Goal: Task Accomplishment & Management: Use online tool/utility

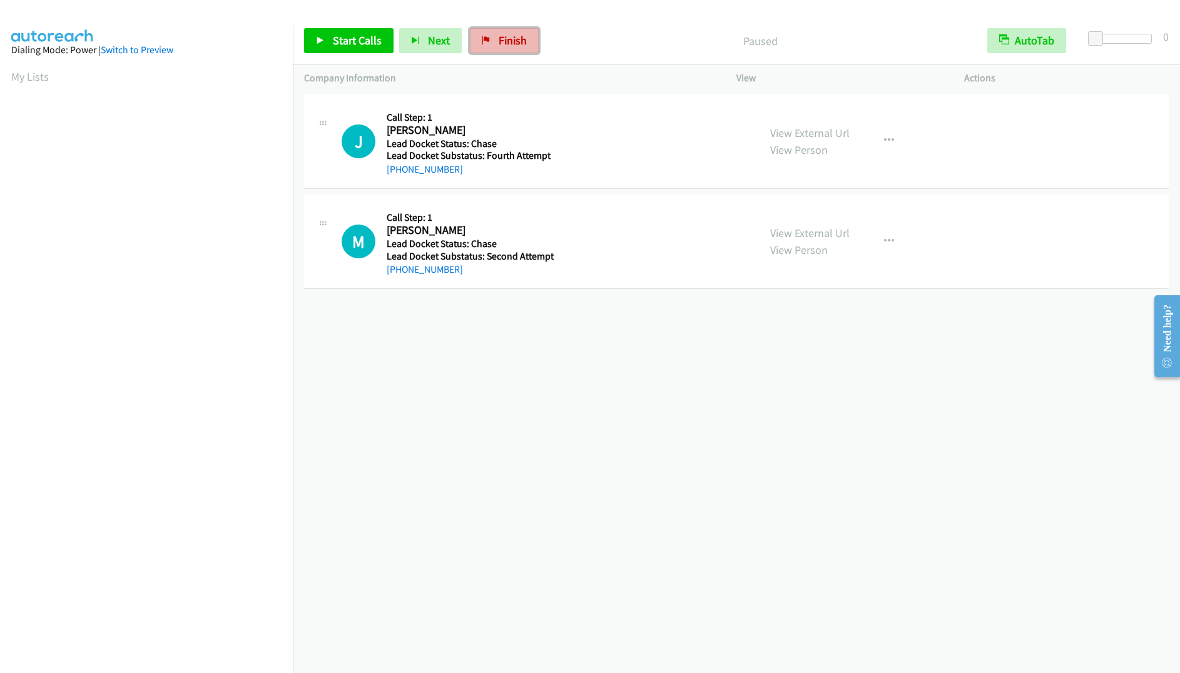
click at [504, 33] on link "Finish" at bounding box center [504, 40] width 69 height 25
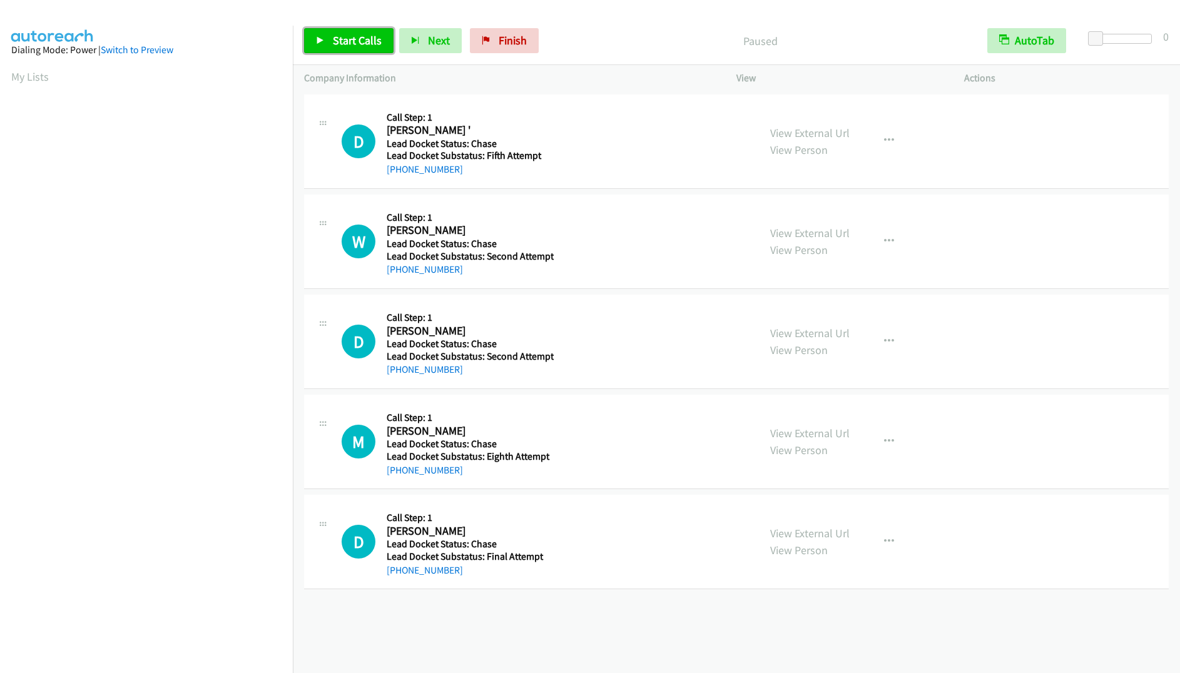
click at [337, 48] on link "Start Calls" at bounding box center [349, 40] width 90 height 25
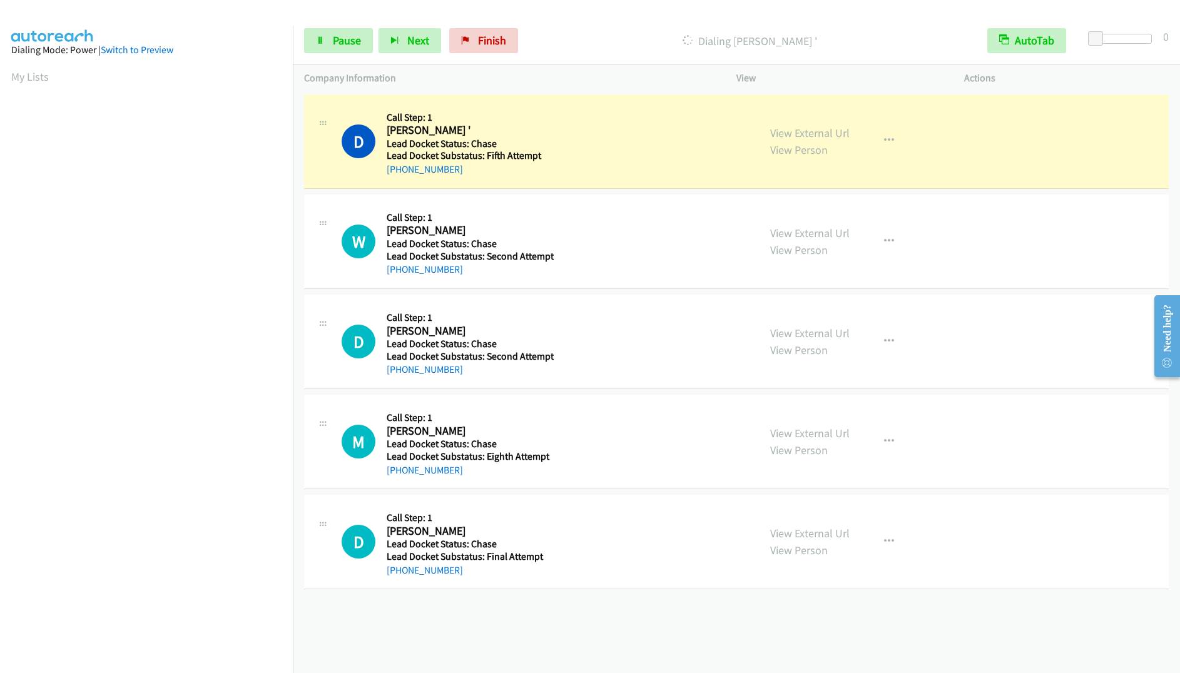
scroll to position [2, 0]
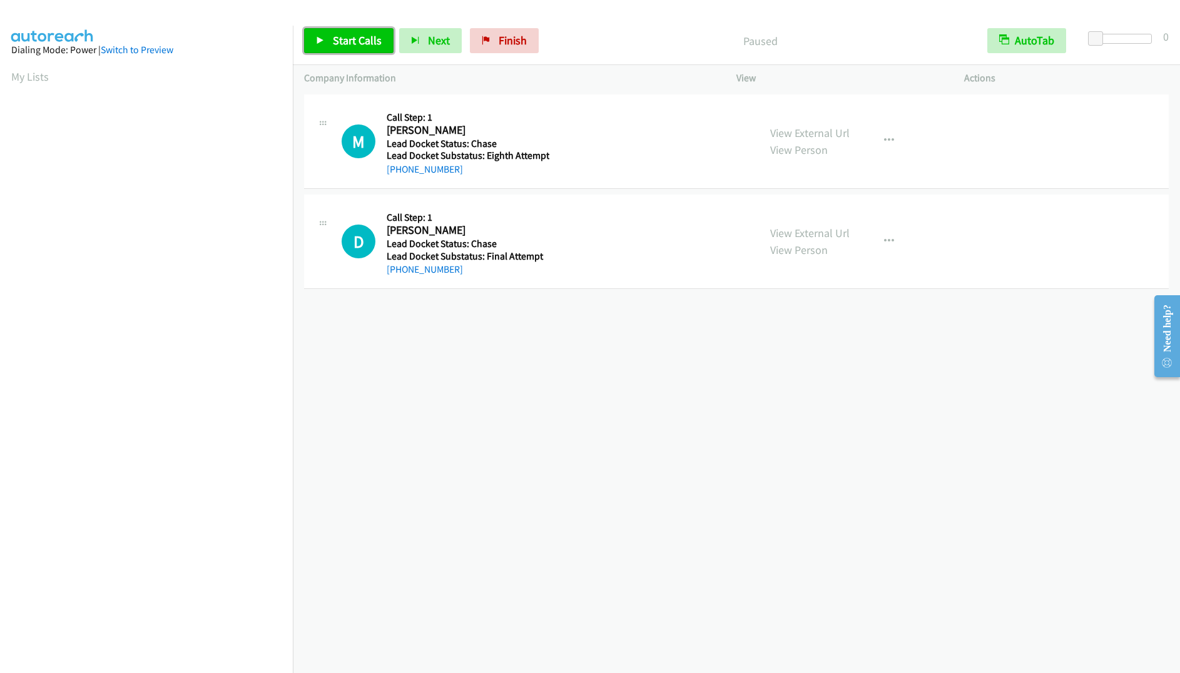
click at [353, 31] on link "Start Calls" at bounding box center [349, 40] width 90 height 25
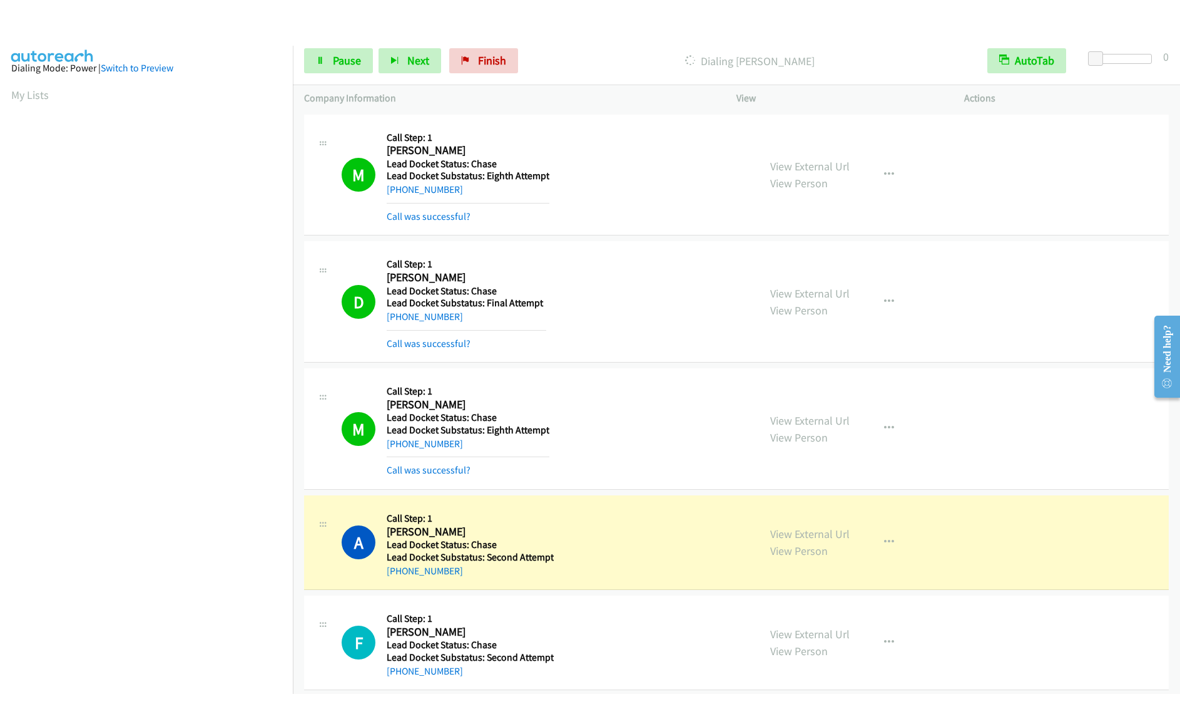
scroll to position [28, 0]
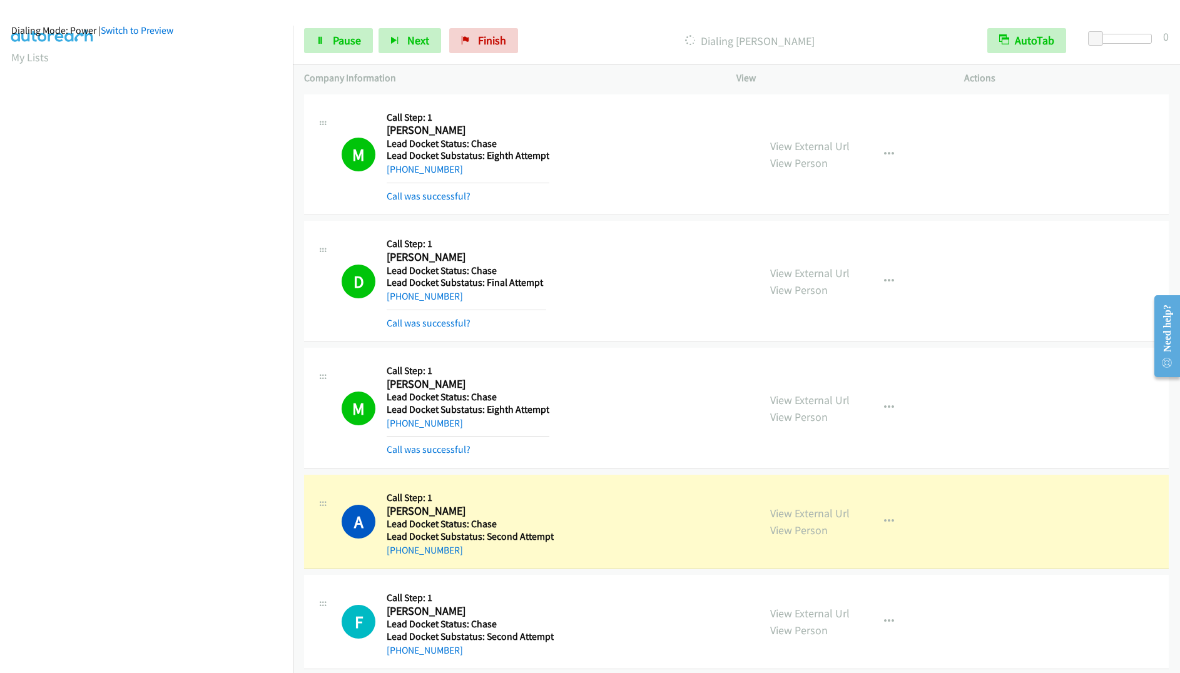
click at [6, 71] on aside "Dialing Mode: Power | Switch to Preview My Lists" at bounding box center [146, 352] width 293 height 693
click at [8, 73] on aside "Dialing Mode: Power | Switch to Preview My Lists" at bounding box center [146, 352] width 293 height 693
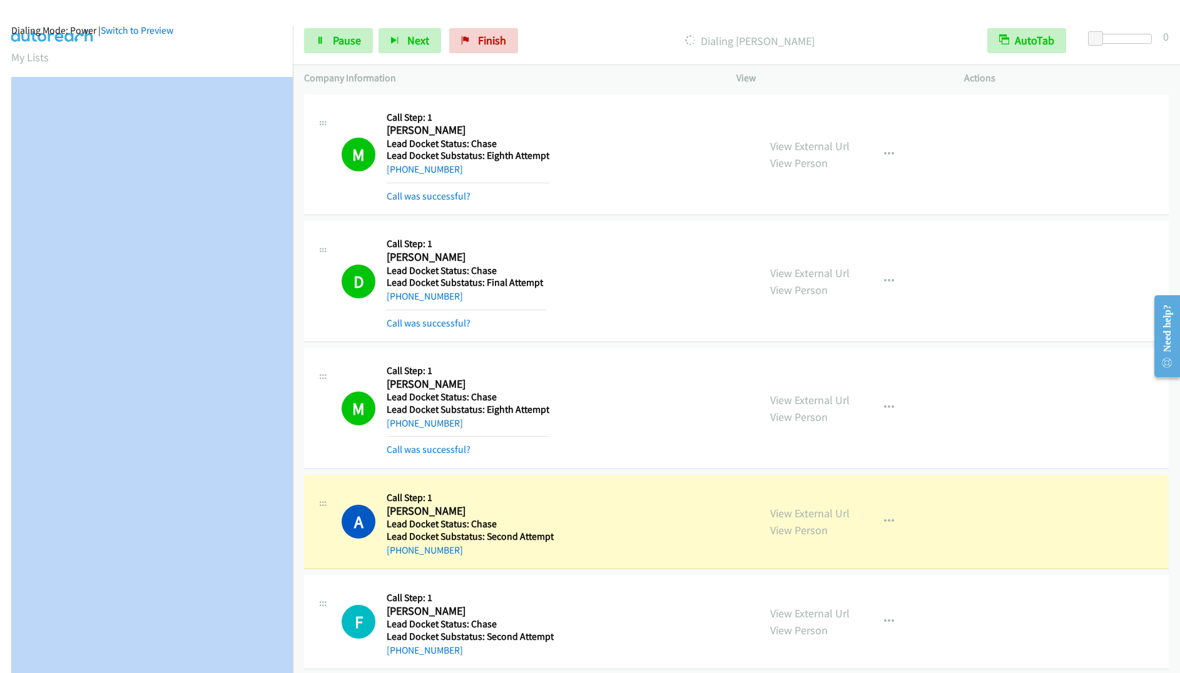
click at [7, 73] on aside "Dialing Mode: Power | Switch to Preview My Lists" at bounding box center [146, 352] width 293 height 693
click at [221, 49] on section "My Lists" at bounding box center [146, 57] width 270 height 17
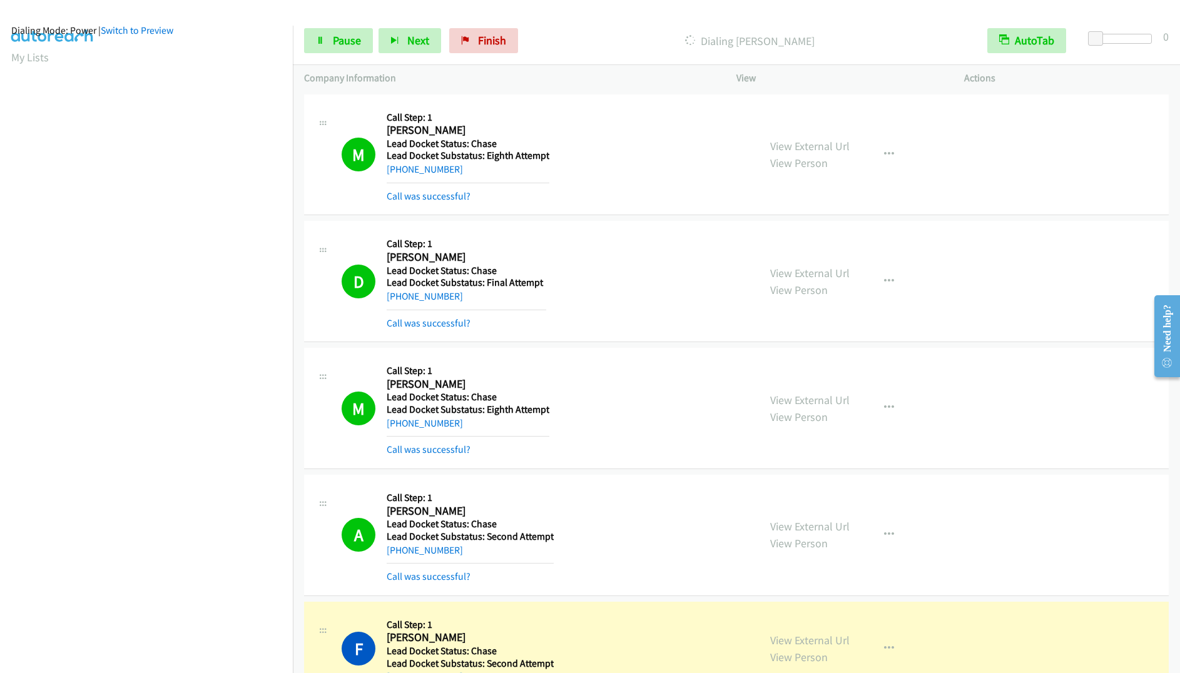
click at [5, 72] on aside "Dialing Mode: Power | Switch to Preview My Lists" at bounding box center [146, 352] width 293 height 693
click at [10, 12] on img at bounding box center [53, 22] width 94 height 44
click at [337, 41] on span "Pause" at bounding box center [347, 40] width 28 height 14
click at [3, 74] on aside "Dialing Mode: Power | Switch to Preview My Lists" at bounding box center [146, 352] width 293 height 693
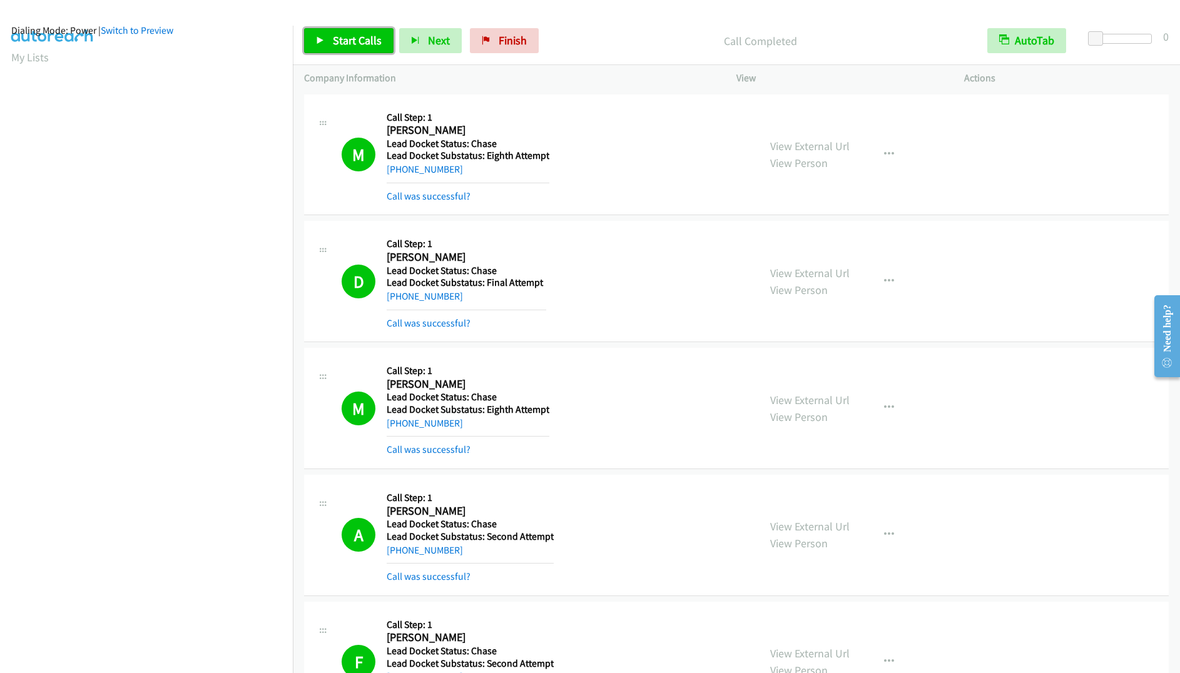
click at [355, 42] on span "Start Calls" at bounding box center [357, 40] width 49 height 14
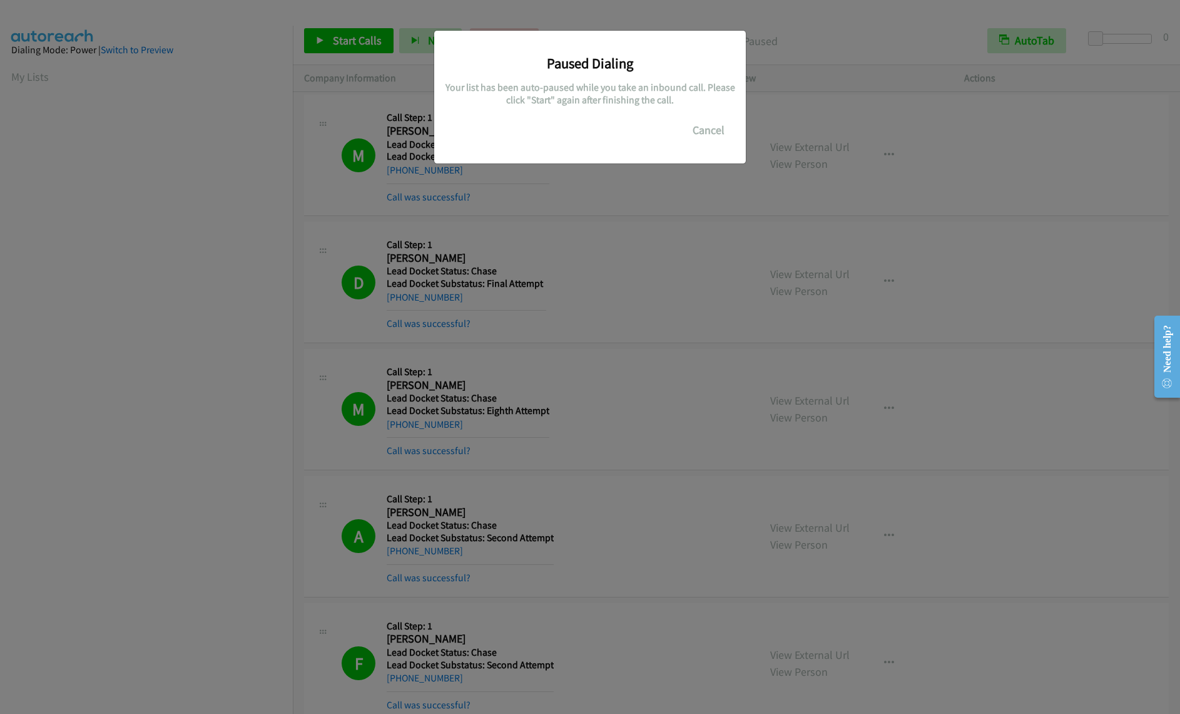
scroll to position [0, 0]
click at [717, 136] on button "Cancel" at bounding box center [709, 130] width 56 height 25
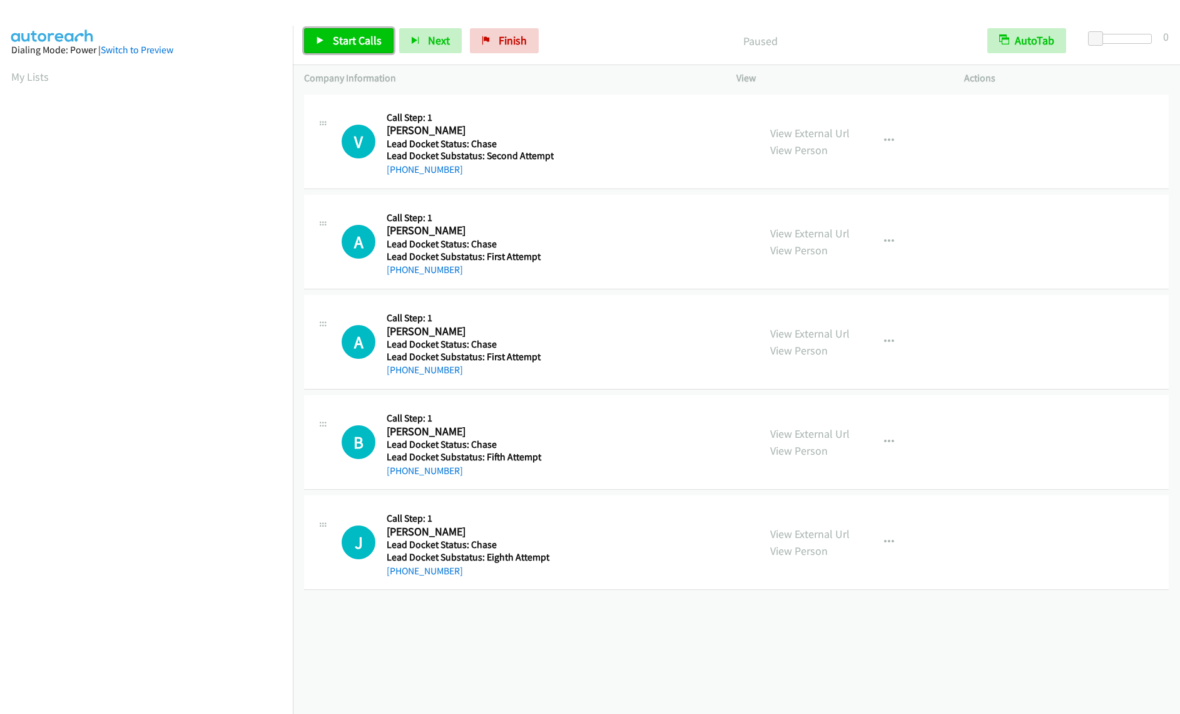
click at [349, 34] on span "Start Calls" at bounding box center [357, 40] width 49 height 14
click at [479, 38] on span "Finish" at bounding box center [492, 40] width 28 height 14
click at [339, 38] on span "Start Calls" at bounding box center [357, 40] width 49 height 14
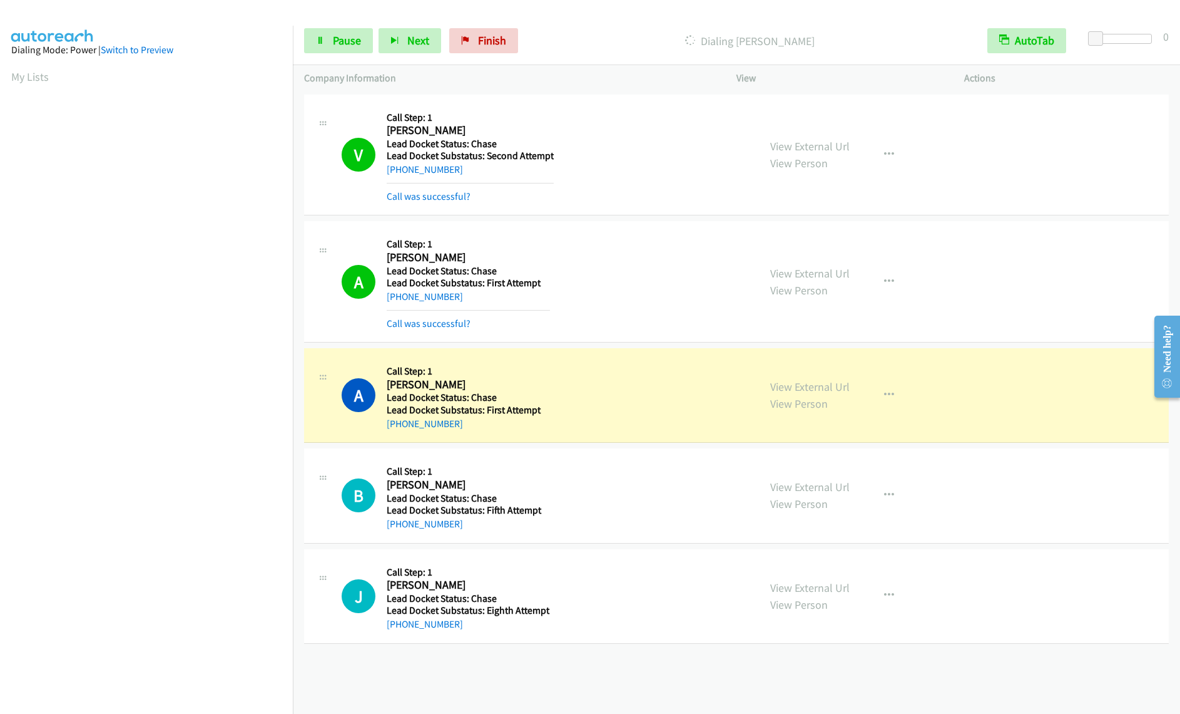
drag, startPoint x: 1095, startPoint y: 673, endPoint x: 1035, endPoint y: 683, distance: 61.0
click at [1095, 673] on div "+1 415-964-1034 Call failed - Please reload the list and try again The Callbar …" at bounding box center [737, 402] width 888 height 622
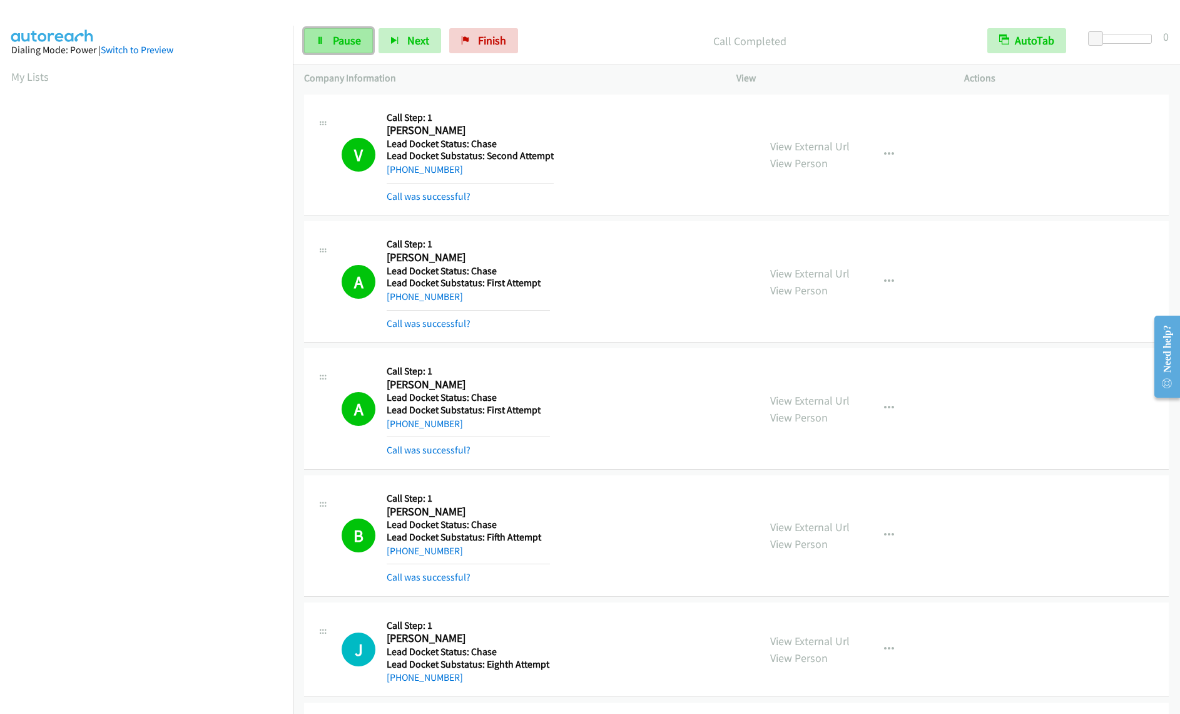
click at [339, 45] on span "Pause" at bounding box center [347, 40] width 28 height 14
click at [339, 45] on span "Start Calls" at bounding box center [357, 40] width 49 height 14
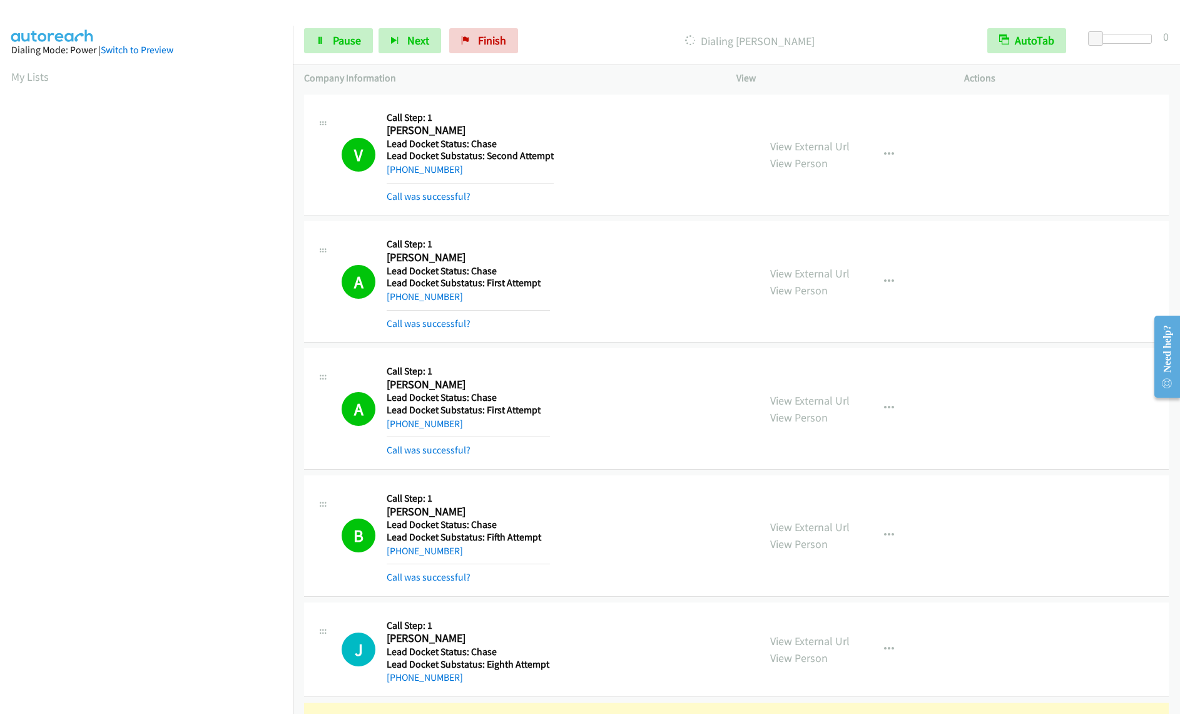
click at [38, 707] on aside "Dialing Mode: Power | Switch to Preview My Lists" at bounding box center [146, 372] width 293 height 693
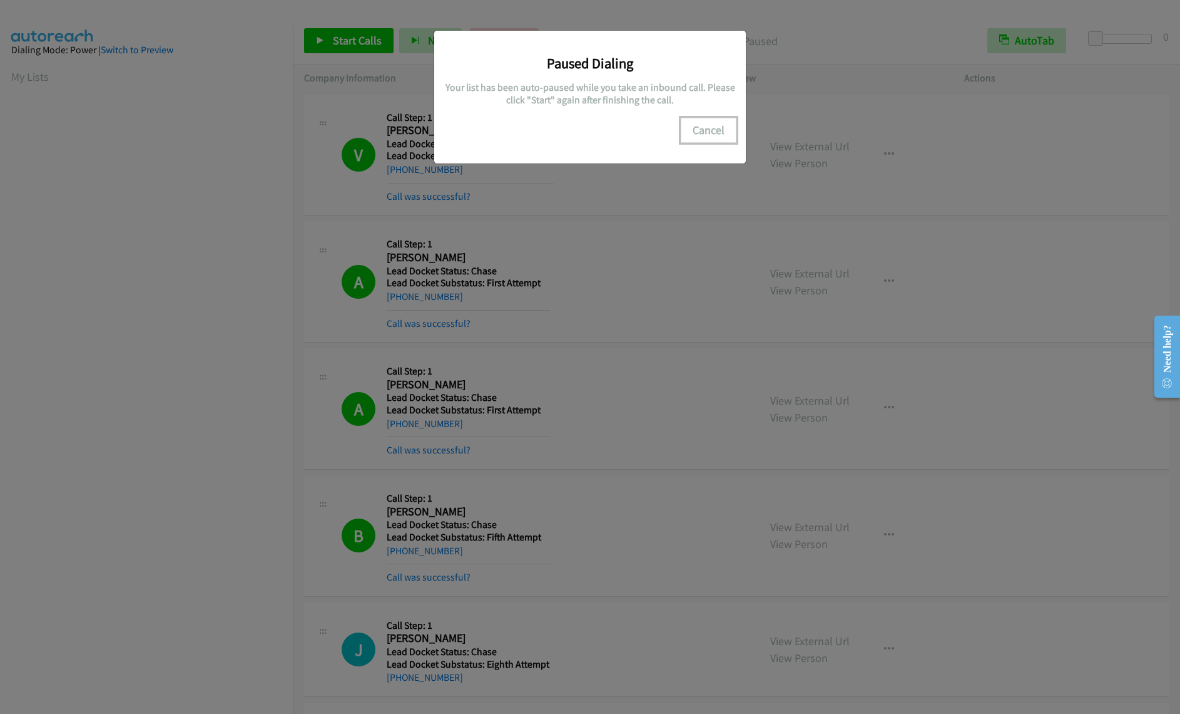
click at [709, 130] on button "Cancel" at bounding box center [709, 130] width 56 height 25
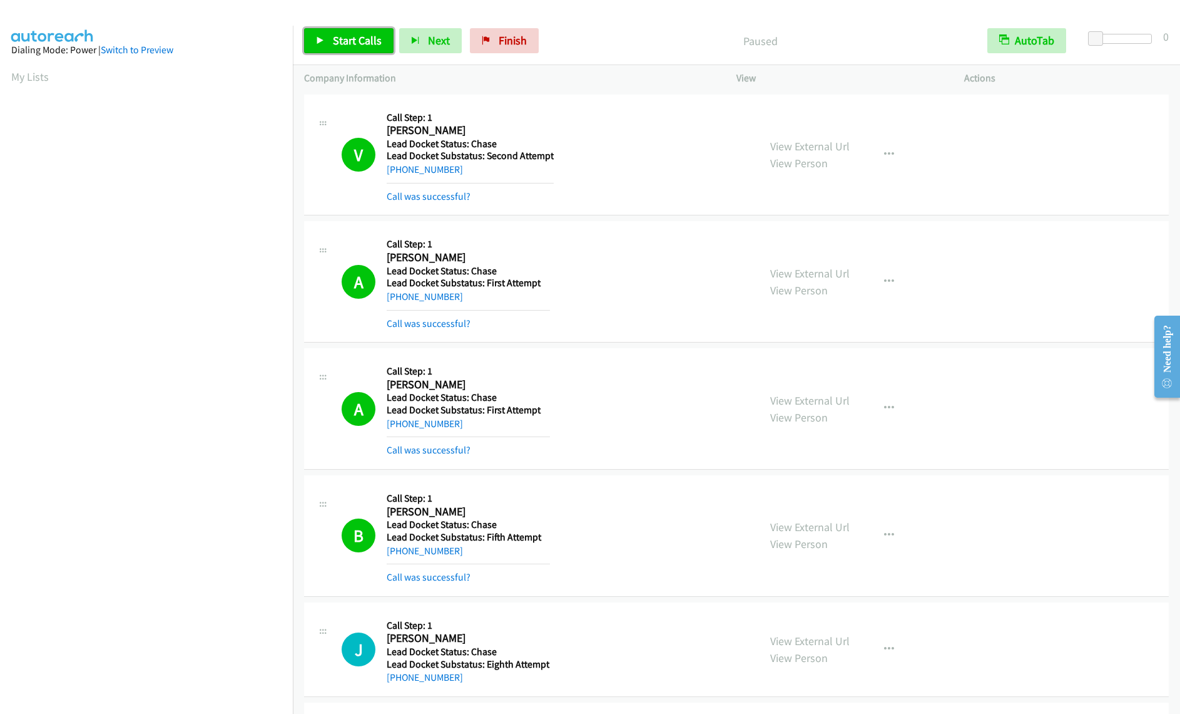
click at [346, 33] on link "Start Calls" at bounding box center [349, 40] width 90 height 25
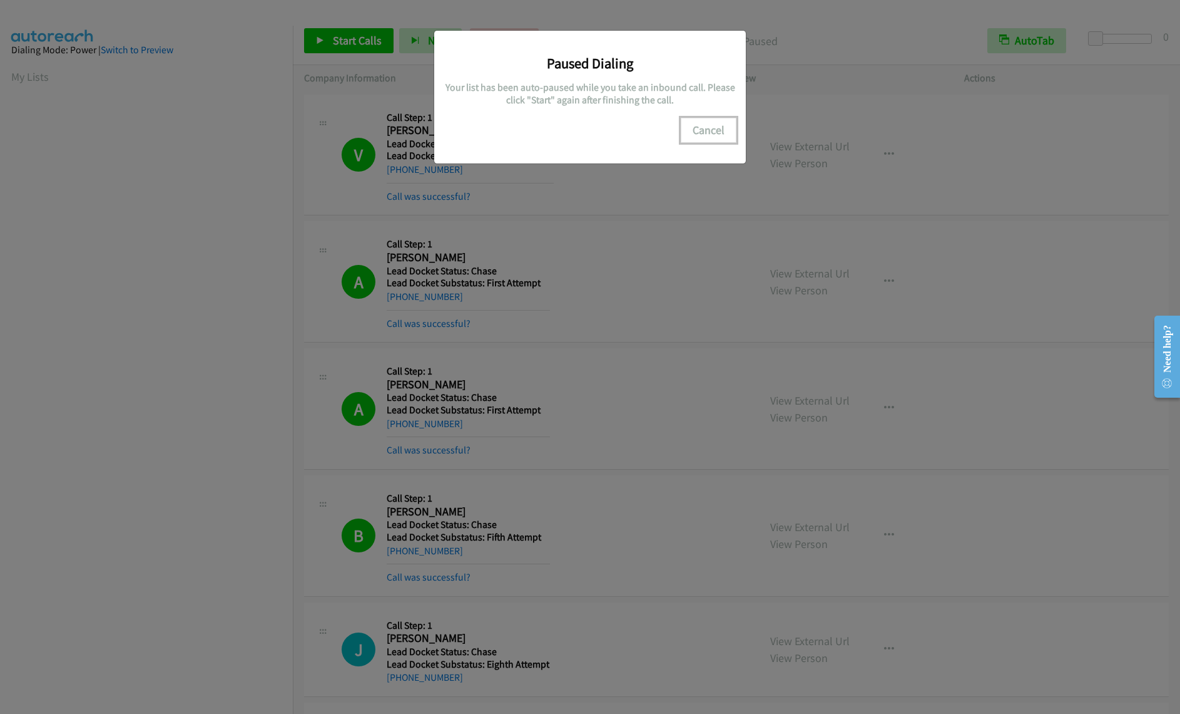
click at [709, 126] on button "Cancel" at bounding box center [709, 130] width 56 height 25
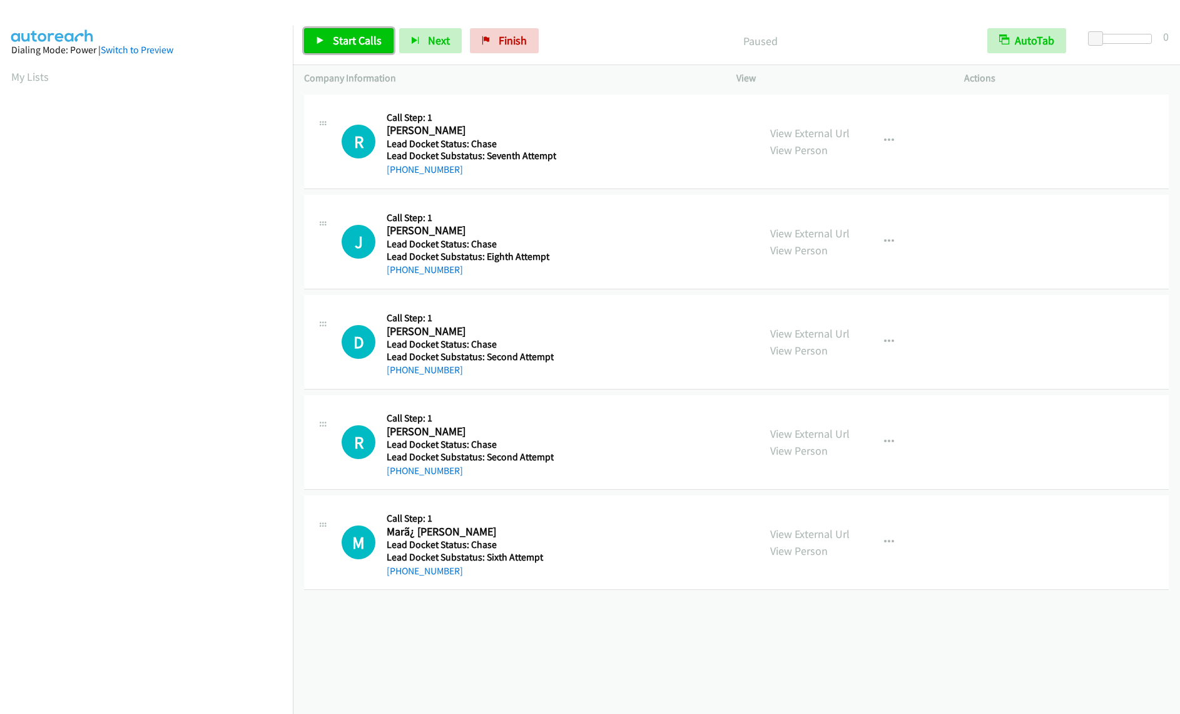
drag, startPoint x: 0, startPoint y: 0, endPoint x: 347, endPoint y: 35, distance: 348.5
click at [347, 35] on span "Start Calls" at bounding box center [357, 40] width 49 height 14
click at [320, 41] on icon at bounding box center [320, 41] width 9 height 9
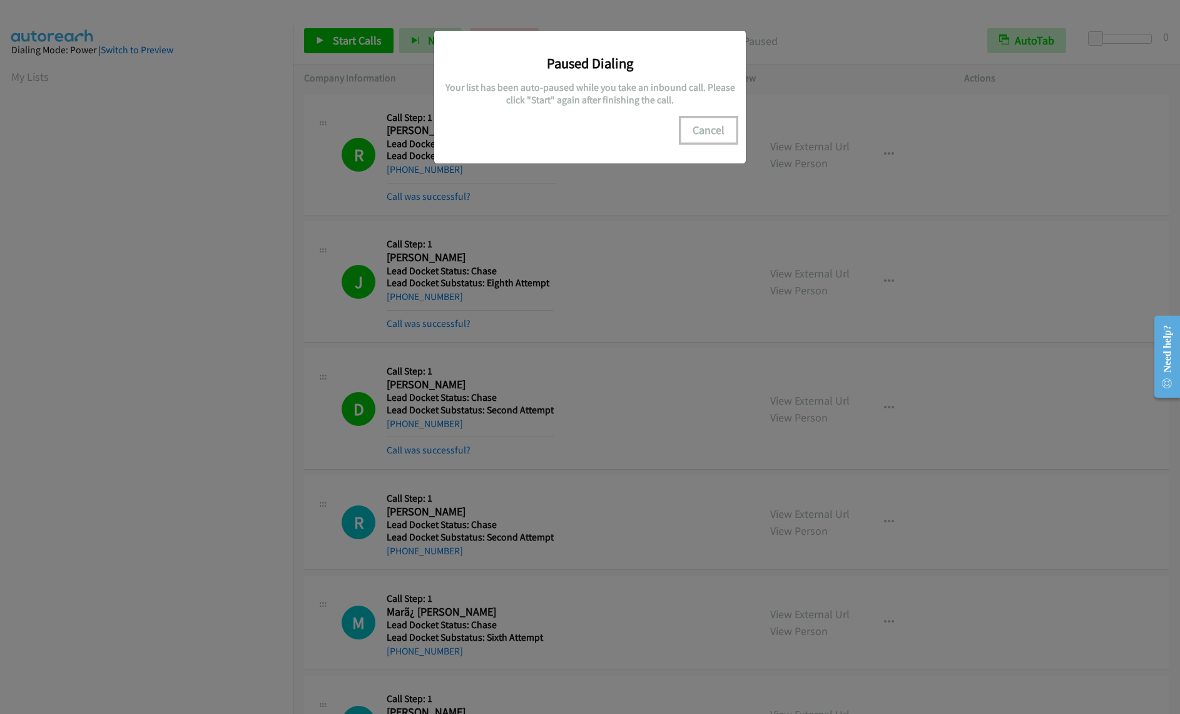
click at [717, 126] on button "Cancel" at bounding box center [709, 130] width 56 height 25
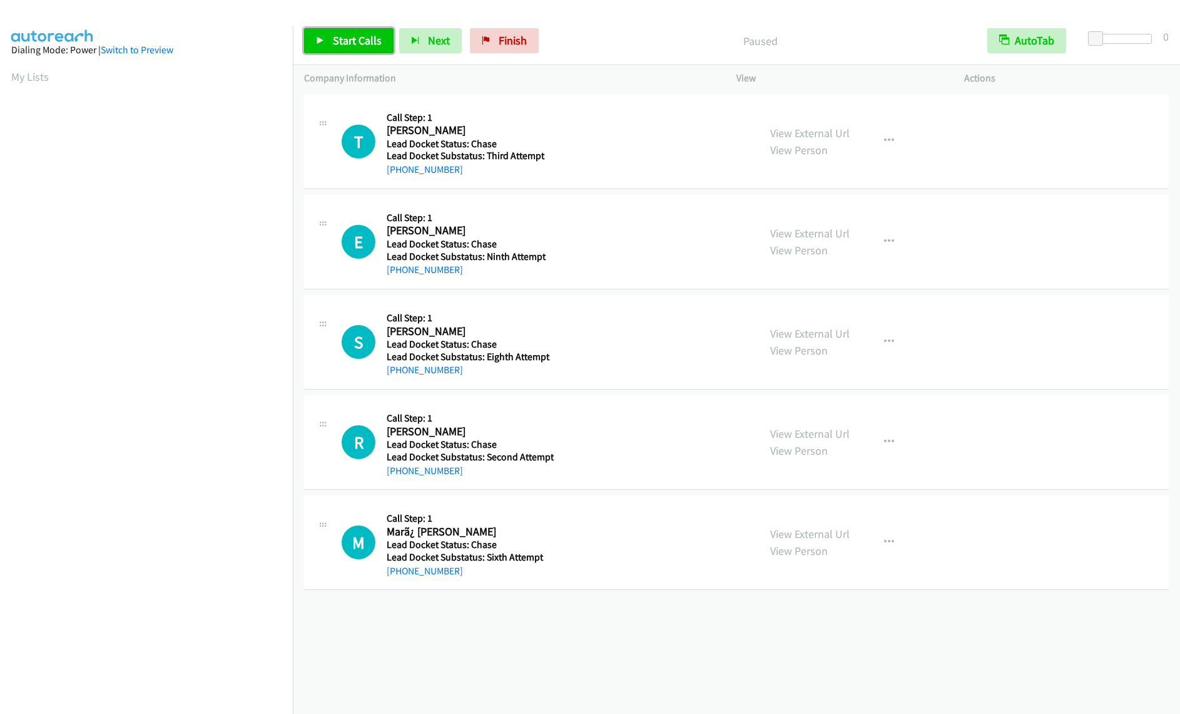
click at [359, 47] on span "Start Calls" at bounding box center [357, 40] width 49 height 14
click at [335, 36] on span "Start Calls" at bounding box center [357, 40] width 49 height 14
click at [321, 43] on icon at bounding box center [320, 41] width 9 height 9
click at [325, 43] on link "Start Calls" at bounding box center [349, 40] width 90 height 25
click at [339, 45] on span "Start Calls" at bounding box center [357, 40] width 49 height 14
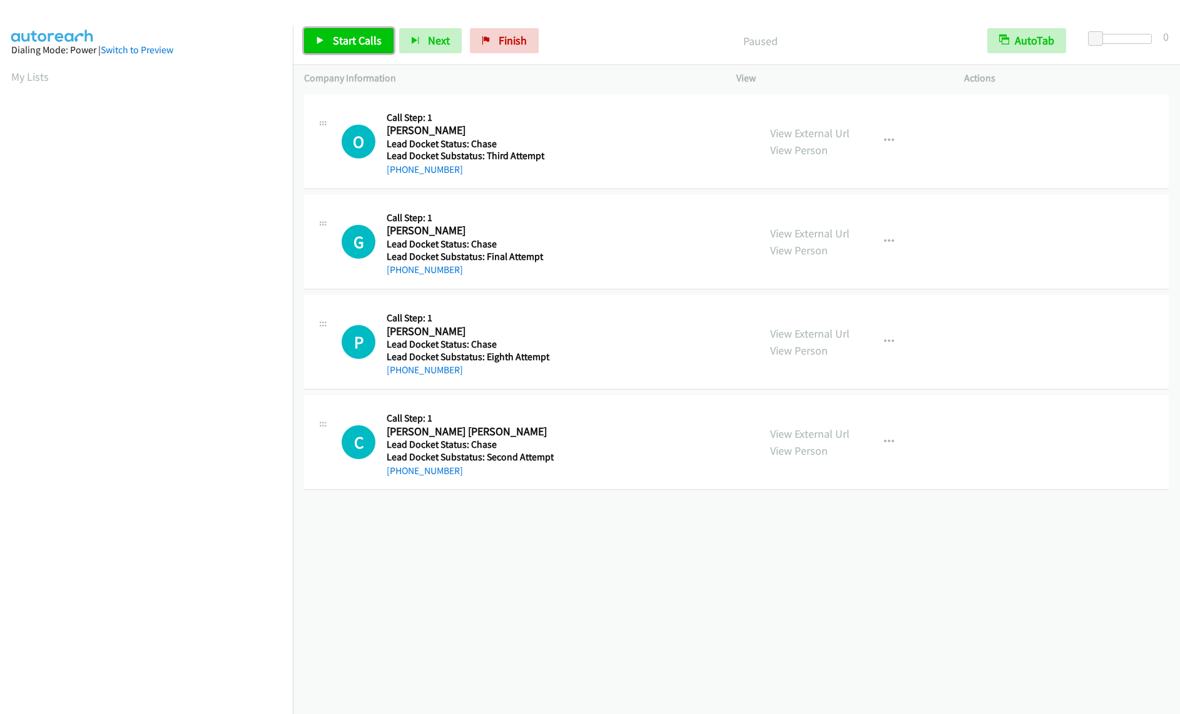
click at [345, 44] on span "Start Calls" at bounding box center [357, 40] width 49 height 14
click at [353, 39] on span "Start Calls" at bounding box center [357, 40] width 49 height 14
click at [335, 37] on span "Start Calls" at bounding box center [357, 40] width 49 height 14
click at [384, 45] on link "Start Calls" at bounding box center [349, 40] width 90 height 25
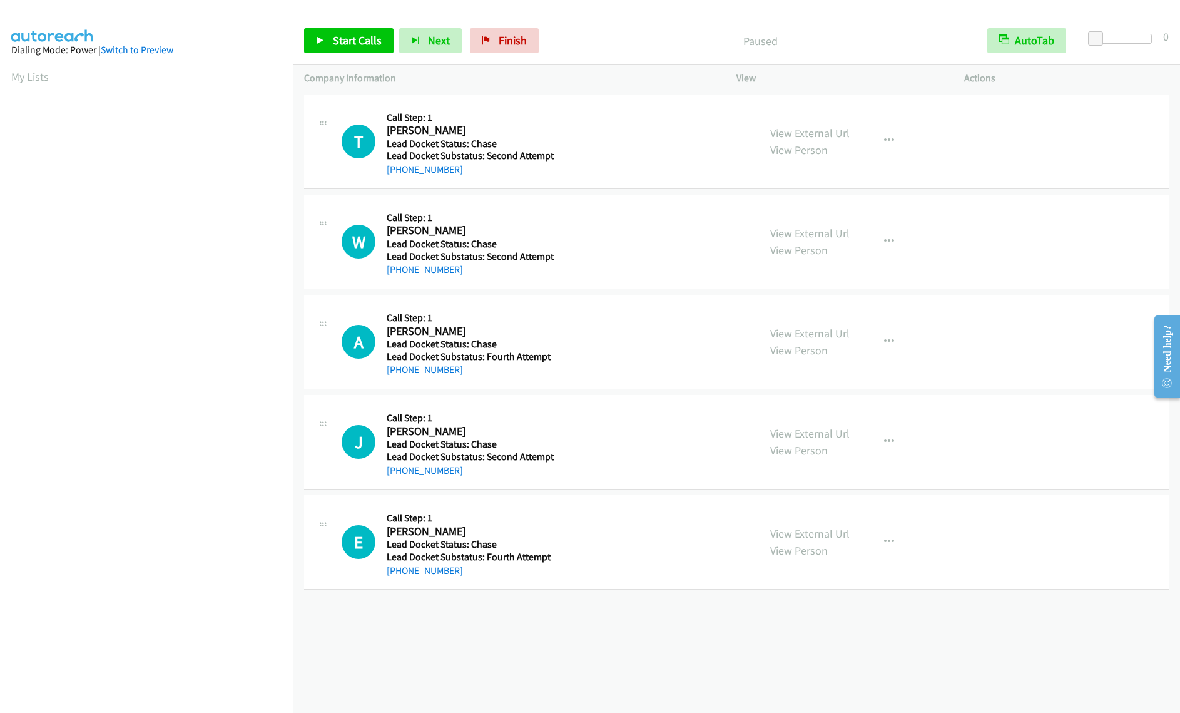
click at [693, 178] on div "T Callback Scheduled Call Step: 1 [PERSON_NAME] [GEOGRAPHIC_DATA]/New_York Lead…" at bounding box center [736, 142] width 865 height 95
click at [143, 51] on link "Switch to Preview" at bounding box center [137, 50] width 73 height 12
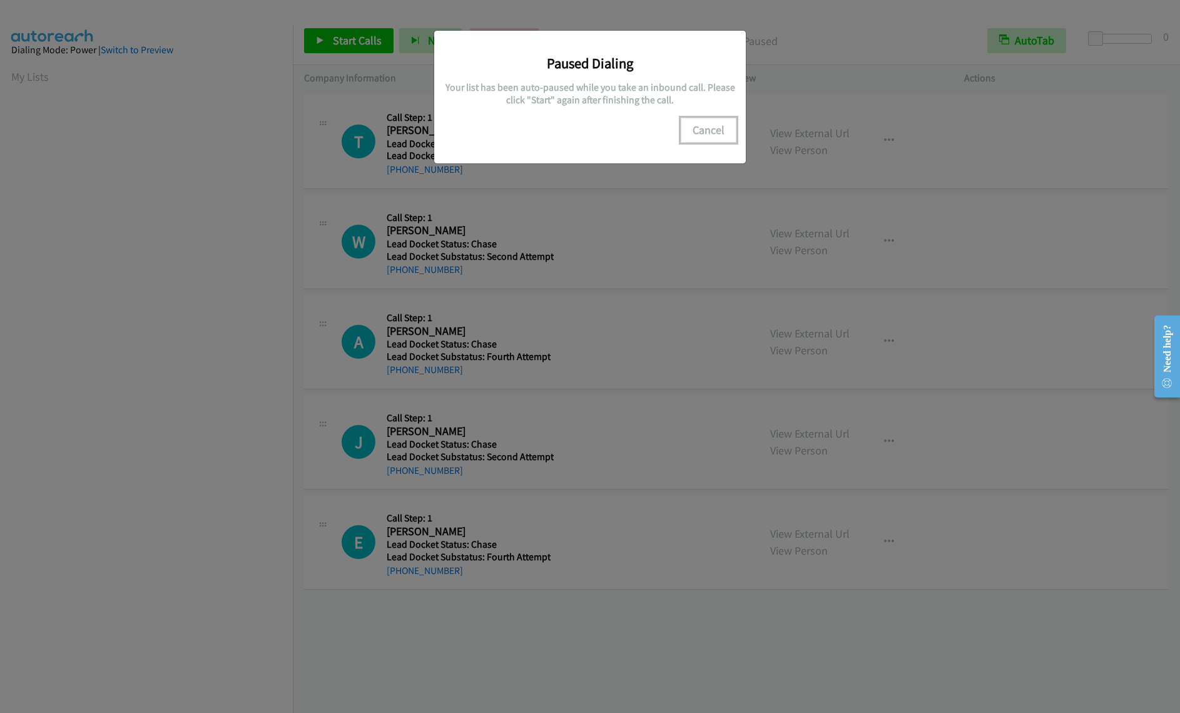
click at [722, 130] on button "Cancel" at bounding box center [709, 130] width 56 height 25
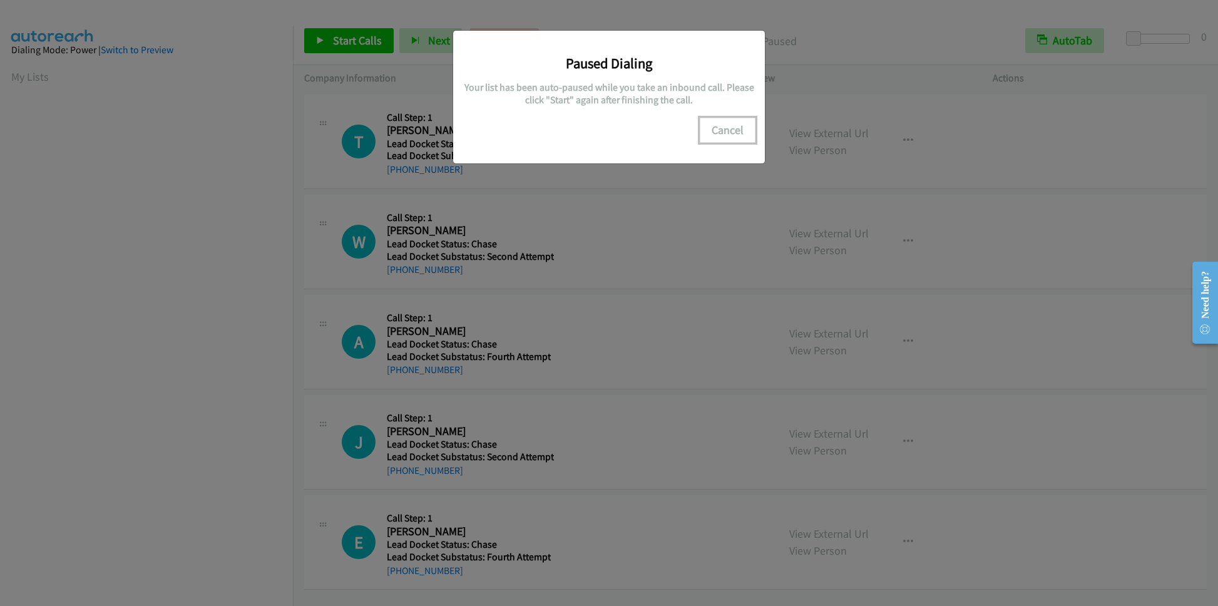
click at [734, 125] on button "Cancel" at bounding box center [728, 130] width 56 height 25
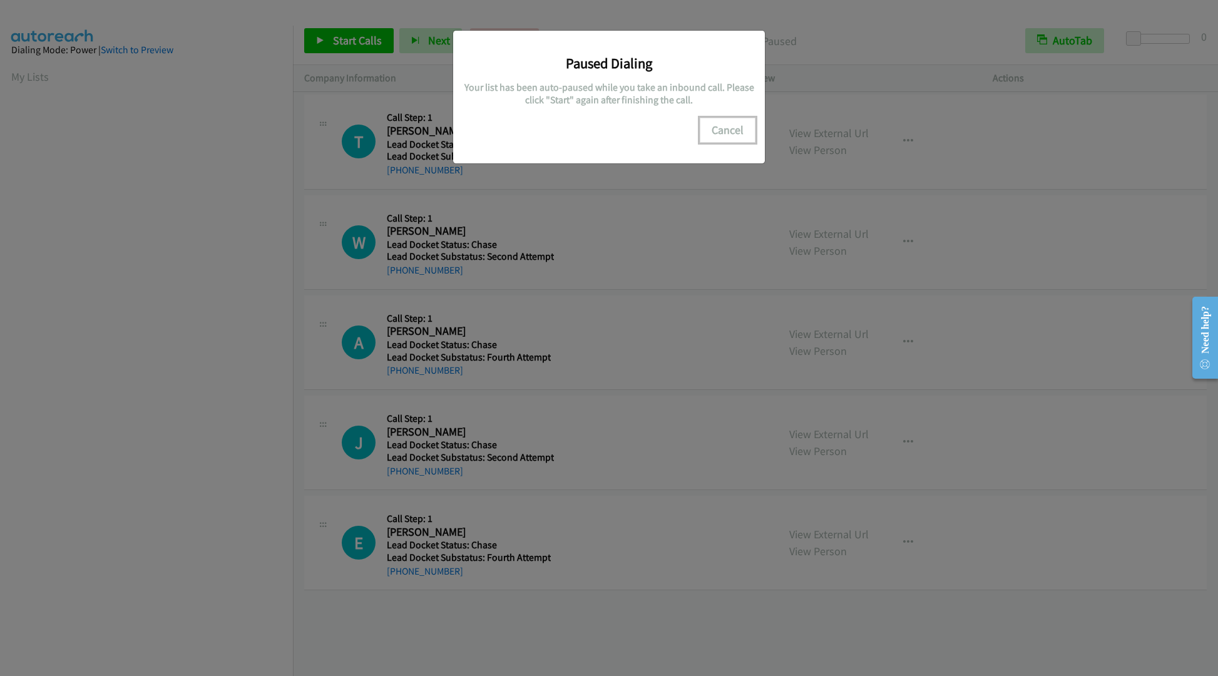
click at [736, 127] on button "Cancel" at bounding box center [728, 130] width 56 height 25
